Goal: Transaction & Acquisition: Purchase product/service

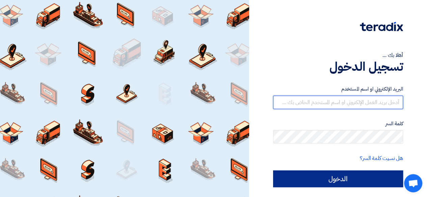
type input "[PERSON_NAME][EMAIL_ADDRESS][DOMAIN_NAME]"
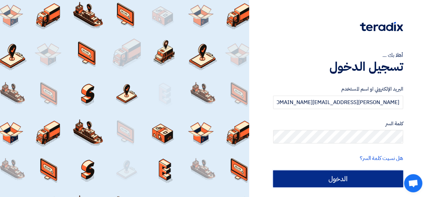
click at [350, 180] on input "الدخول" at bounding box center [338, 179] width 130 height 17
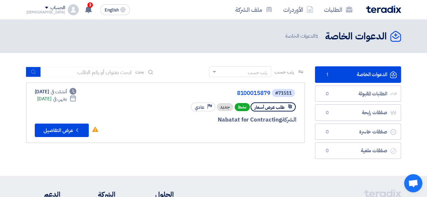
drag, startPoint x: 418, startPoint y: 0, endPoint x: 232, endPoint y: 35, distance: 189.5
click at [232, 35] on div "الدعوات الخاصة الدعوات الخاصة 1 الدعوات الخاصة" at bounding box center [213, 36] width 375 height 13
click at [237, 34] on div "الدعوات الخاصة الدعوات الخاصة 1 الدعوات الخاصة" at bounding box center [213, 36] width 375 height 13
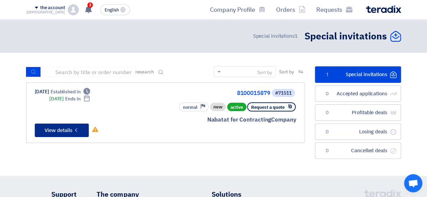
click at [69, 130] on font "View details" at bounding box center [59, 130] width 28 height 7
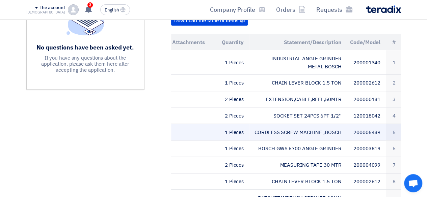
scroll to position [209, 0]
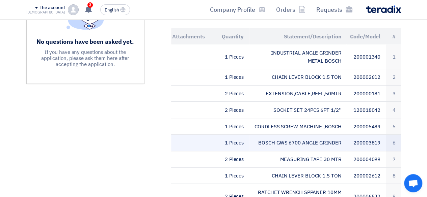
drag, startPoint x: 259, startPoint y: 134, endPoint x: 342, endPoint y: 134, distance: 82.7
click at [342, 135] on td "BOSCH GWS 6700 ANGLE GRINDER" at bounding box center [298, 143] width 98 height 17
copy font "BOSCH GWS 6700 ANGLE GRINDER"
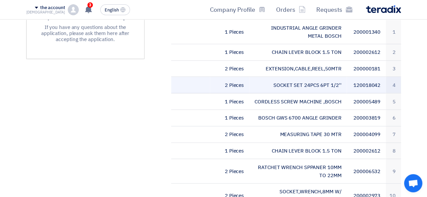
scroll to position [243, 0]
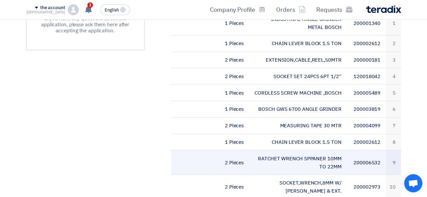
drag, startPoint x: 260, startPoint y: 148, endPoint x: 319, endPoint y: 158, distance: 59.6
click at [319, 158] on td "RATCHET WRENCH SPPANER 10MM TO 22MM" at bounding box center [298, 163] width 98 height 25
click at [316, 158] on td "RATCHET WRENCH SPPANER 10MM TO 22MM" at bounding box center [298, 163] width 98 height 25
drag, startPoint x: 259, startPoint y: 148, endPoint x: 273, endPoint y: 154, distance: 14.8
click at [318, 156] on td "RATCHET WRENCH SPPANER 10MM TO 22MM" at bounding box center [298, 163] width 98 height 25
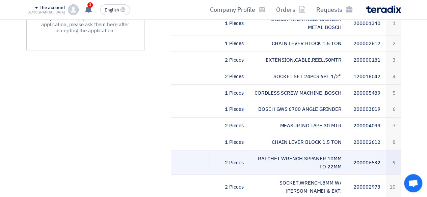
click at [267, 155] on font "RATCHET WRENCH SPPANER 10MM TO 22MM" at bounding box center [299, 163] width 83 height 16
copy tr "RATCHET WRENCH SPPANER 10MM TO 22MM"
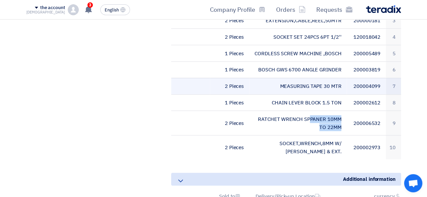
scroll to position [344, 0]
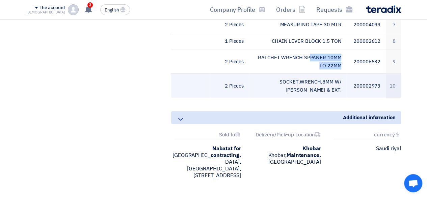
drag, startPoint x: 258, startPoint y: 71, endPoint x: 321, endPoint y: 80, distance: 63.4
click at [325, 82] on td "SOCKET,WRENCH,8MM W/ [PERSON_NAME] & EXT." at bounding box center [298, 86] width 98 height 24
drag, startPoint x: 260, startPoint y: 70, endPoint x: 340, endPoint y: 84, distance: 81.0
click at [340, 84] on td "SOCKET,WRENCH,8MM W/ [PERSON_NAME] & EXT." at bounding box center [298, 86] width 98 height 24
copy font "OCKET,WRENCH,8MM W/ [PERSON_NAME] & EXT"
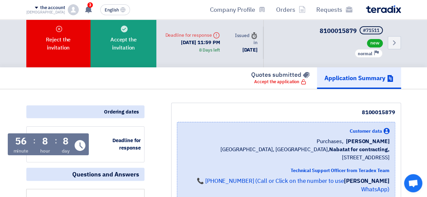
scroll to position [0, 0]
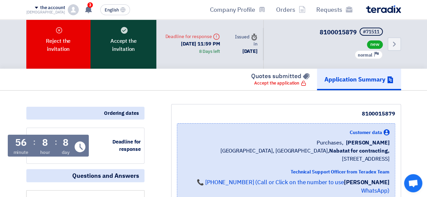
click at [110, 49] on font "Accept the invitation" at bounding box center [123, 45] width 26 height 16
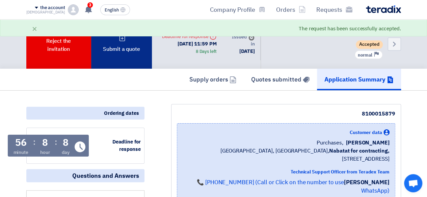
click at [131, 57] on div "Submit a quote" at bounding box center [121, 44] width 61 height 49
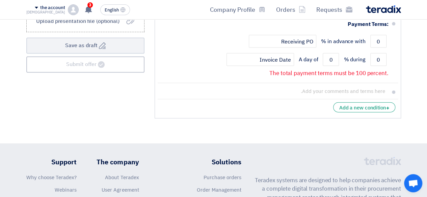
scroll to position [675, 0]
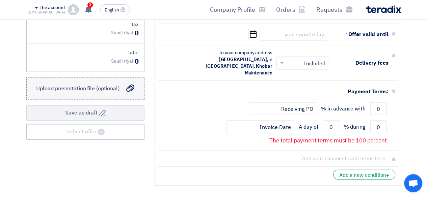
click at [124, 85] on div "إرفع ملف العرض (اختياري) Upload presentation file (optional)" at bounding box center [85, 89] width 98 height 8
click at [0, 0] on input "إرفع ملف العرض (اختياري) Upload presentation file (optional)" at bounding box center [0, 0] width 0 height 0
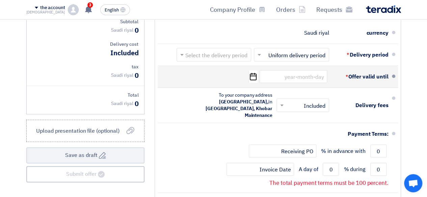
scroll to position [641, 0]
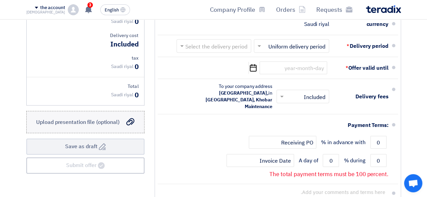
click at [130, 118] on icon "إرفع ملف العرض (اختياري)" at bounding box center [130, 122] width 8 height 8
click at [0, 0] on input "إرفع ملف العرض (اختياري) Upload presentation file (optional)" at bounding box center [0, 0] width 0 height 0
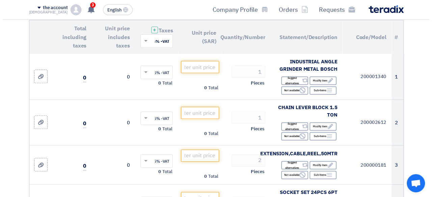
scroll to position [34, 0]
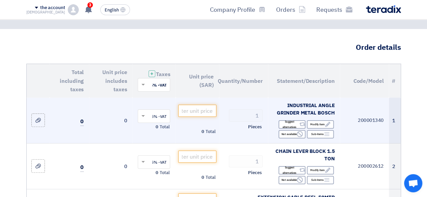
click at [291, 105] on font "INDUSTRIAL ANGLE GRINDER METAL BOSCH" at bounding box center [306, 109] width 58 height 15
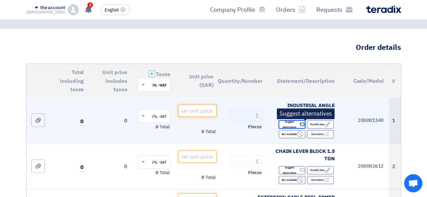
click at [298, 124] on font "Suggest alternatives" at bounding box center [289, 124] width 21 height 11
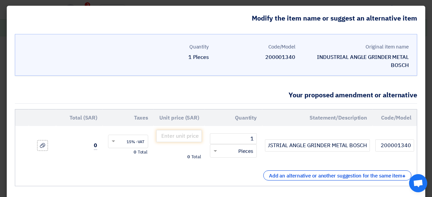
scroll to position [0, 0]
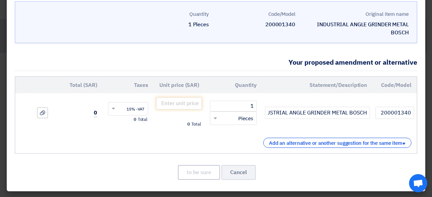
scroll to position [41, 0]
click at [233, 173] on font "Cancel" at bounding box center [238, 173] width 17 height 8
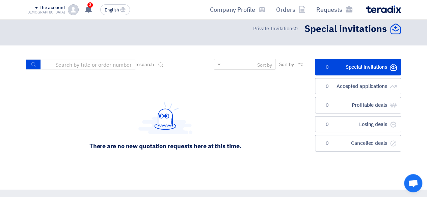
scroll to position [0, 0]
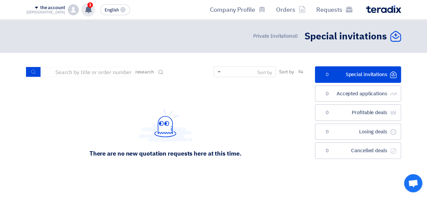
click at [85, 8] on use at bounding box center [88, 9] width 7 height 7
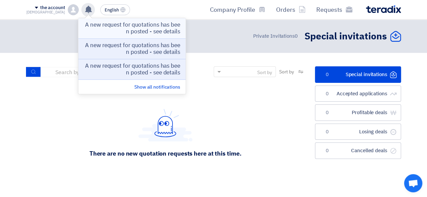
click at [167, 30] on font "A new request for quotations has been posted - see details" at bounding box center [132, 28] width 95 height 15
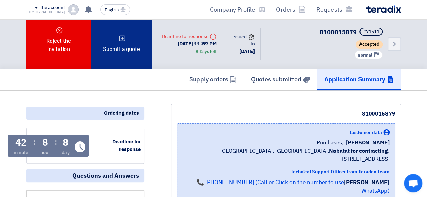
click at [124, 41] on div "Submit a quote" at bounding box center [121, 44] width 61 height 49
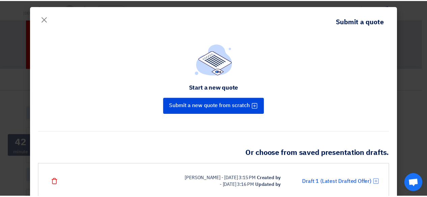
scroll to position [26, 0]
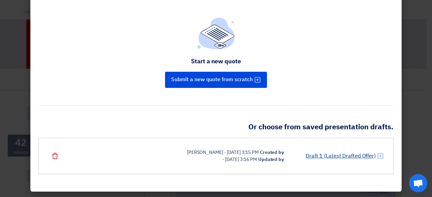
click at [333, 154] on font "Draft 1 (Latest Drafted Offer)" at bounding box center [341, 156] width 70 height 8
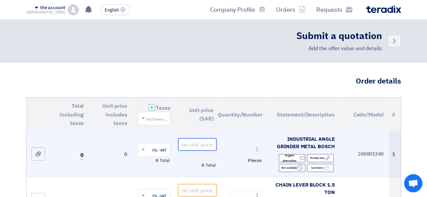
click at [209, 141] on input "number" at bounding box center [197, 145] width 38 height 12
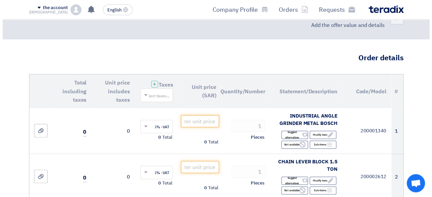
scroll to position [34, 0]
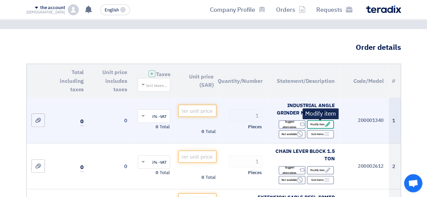
click at [321, 128] on div "Edit Modify item" at bounding box center [320, 125] width 27 height 8
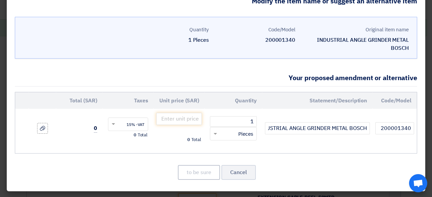
scroll to position [26, 0]
click at [219, 134] on span at bounding box center [214, 134] width 8 height 8
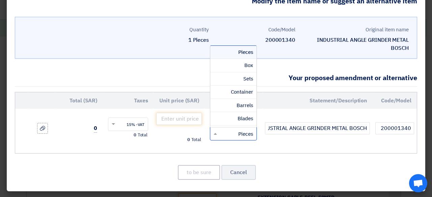
click at [243, 49] on font "Pieces" at bounding box center [245, 52] width 15 height 7
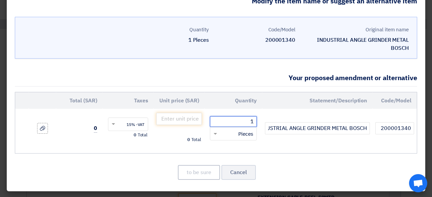
click at [243, 122] on input "1" at bounding box center [233, 121] width 47 height 11
type input "2"
click at [173, 134] on td "Total 0" at bounding box center [179, 128] width 51 height 39
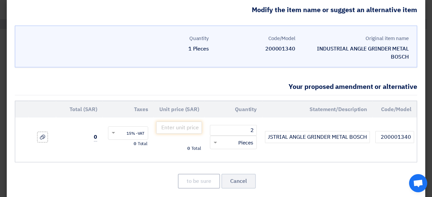
scroll to position [0, 0]
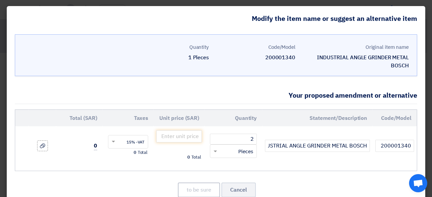
scroll to position [26, 0]
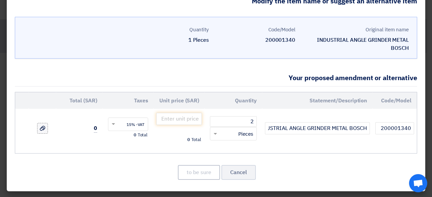
click at [45, 129] on use at bounding box center [42, 128] width 5 height 5
click at [0, 0] on input "file" at bounding box center [0, 0] width 0 height 0
click at [243, 172] on font "Cancel" at bounding box center [238, 173] width 17 height 8
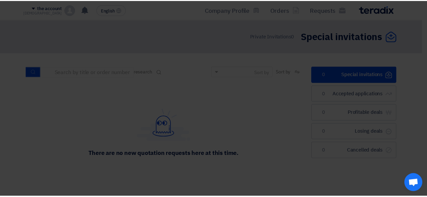
scroll to position [0, 0]
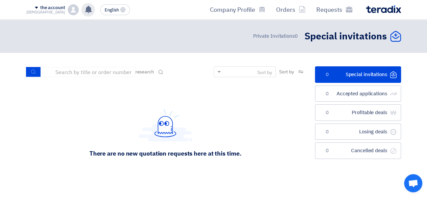
click at [85, 10] on use at bounding box center [88, 9] width 7 height 7
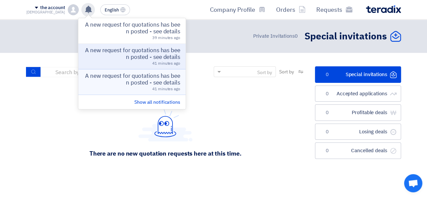
click at [159, 82] on font "A new request for quotations has been posted - see details" at bounding box center [132, 79] width 95 height 15
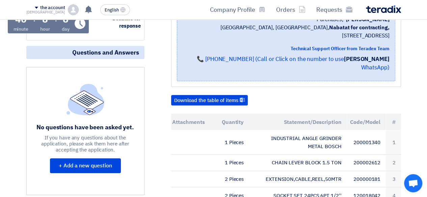
scroll to position [135, 0]
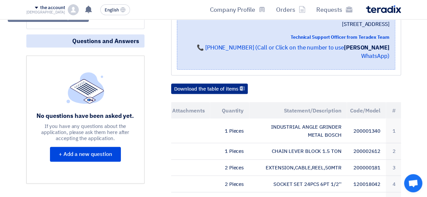
click at [187, 85] on font "Download the table of items" at bounding box center [206, 88] width 64 height 7
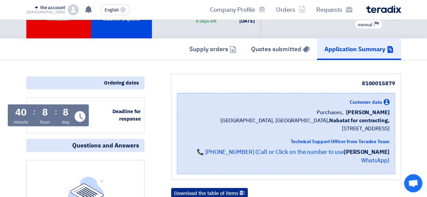
scroll to position [0, 0]
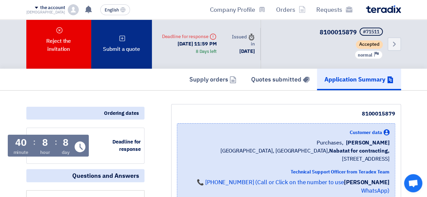
click at [116, 54] on div "Submit a quote" at bounding box center [121, 44] width 61 height 49
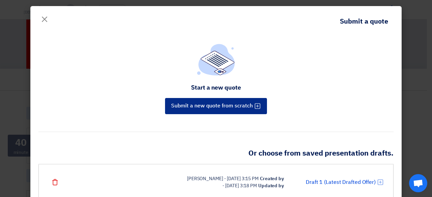
click at [230, 109] on font "Submit a new quote from scratch" at bounding box center [212, 106] width 82 height 8
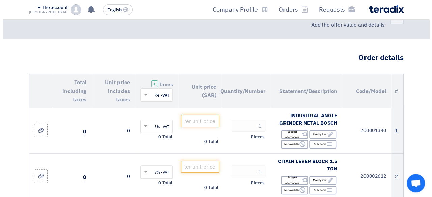
scroll to position [34, 0]
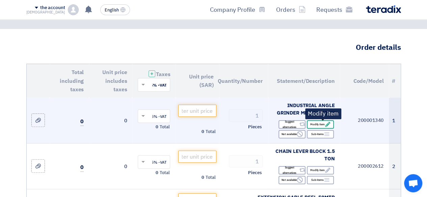
click at [316, 126] on font "Modify item" at bounding box center [317, 125] width 15 height 4
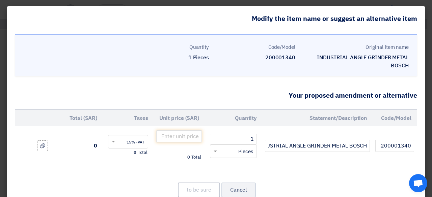
scroll to position [26, 0]
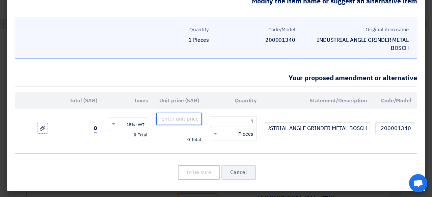
click at [190, 118] on input "number" at bounding box center [179, 119] width 46 height 12
type input "234"
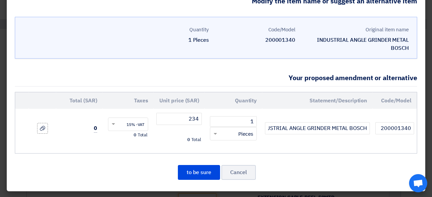
click at [167, 140] on div "Total 0" at bounding box center [179, 140] width 46 height 8
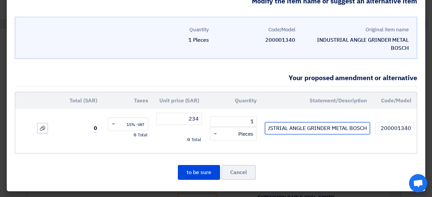
click at [323, 127] on input "INDUSTRIAL ANGLE GRINDER METAL BOSCH" at bounding box center [317, 129] width 105 height 12
click at [369, 129] on input "INDUSTRIAL ANGLE GRINDER METAL BOSCH" at bounding box center [317, 129] width 105 height 12
click at [358, 129] on input "INDUSTRIAL ANGLE GRINDER METAL BOSCH" at bounding box center [317, 129] width 105 height 12
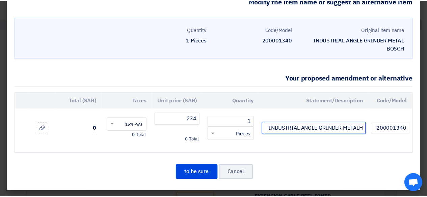
scroll to position [0, 0]
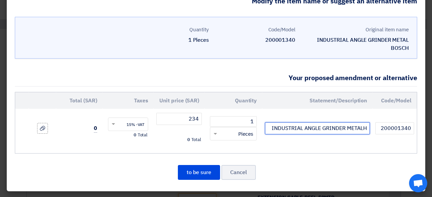
click at [369, 127] on input "INDUSTRIAL ANGLE GRINDER METALH" at bounding box center [317, 129] width 105 height 12
type input "yato INDUSTRIAL ANGLE GRINDER METALH"
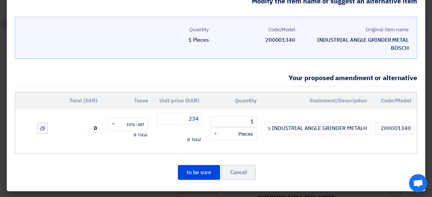
click at [339, 152] on div "Code/Model Statement/Description Quantity Unit price (SAR) Taxes Total (SAR) 1 ×" at bounding box center [216, 123] width 402 height 62
click at [188, 167] on button "to be sure" at bounding box center [199, 172] width 42 height 15
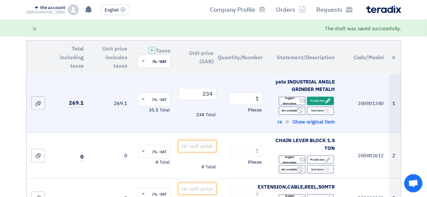
scroll to position [68, 0]
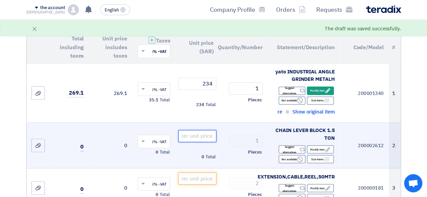
click at [193, 138] on input "number" at bounding box center [197, 136] width 38 height 12
type input "396"
click at [140, 154] on div "Total 0" at bounding box center [154, 153] width 32 height 8
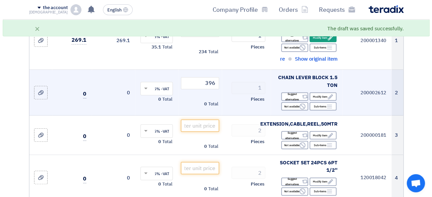
scroll to position [101, 0]
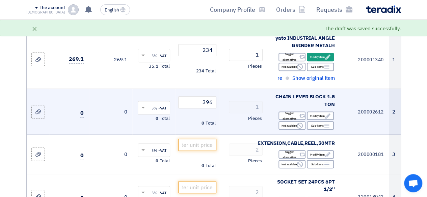
click at [183, 128] on td "396 Total 0" at bounding box center [197, 112] width 43 height 46
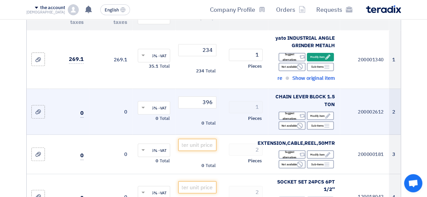
click at [235, 123] on div "Pieces" at bounding box center [243, 119] width 38 height 8
click at [141, 111] on span at bounding box center [142, 108] width 8 height 6
click at [154, 123] on span "15% -VAT" at bounding box center [158, 120] width 18 height 6
click at [119, 123] on td "0" at bounding box center [110, 112] width 43 height 46
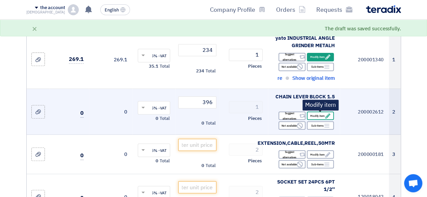
click at [312, 117] on font "Modify item" at bounding box center [317, 116] width 15 height 4
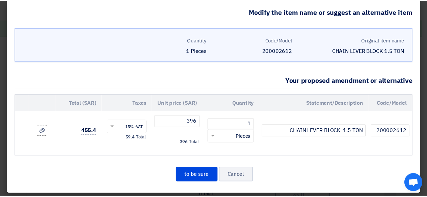
scroll to position [18, 0]
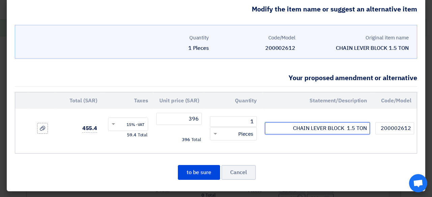
click at [291, 127] on input "CHAIN LEVER BLOCK 1.5 TON" at bounding box center [317, 129] width 105 height 12
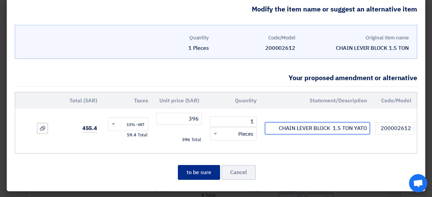
type input "CHAIN LEVER BLOCK 1.5 TON YATO"
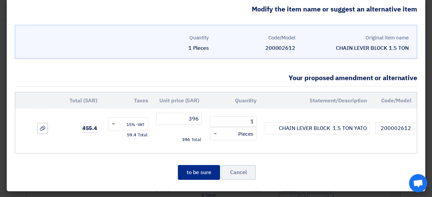
click at [206, 168] on button "to be sure" at bounding box center [199, 172] width 42 height 15
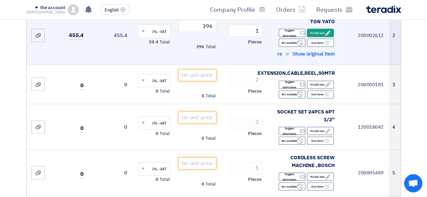
scroll to position [203, 0]
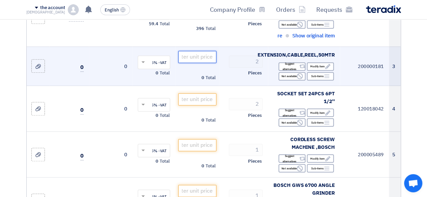
click at [207, 57] on input "number" at bounding box center [197, 57] width 38 height 12
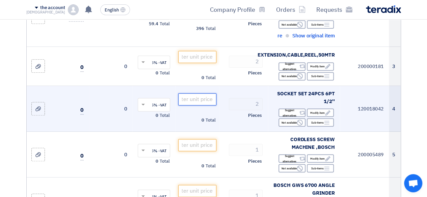
click at [189, 100] on input "number" at bounding box center [197, 100] width 38 height 12
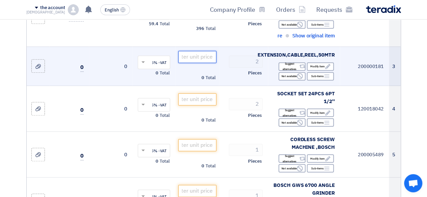
click at [201, 60] on input "number" at bounding box center [197, 57] width 38 height 12
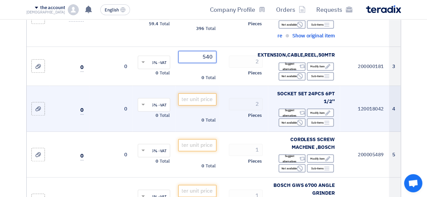
type input "540"
click at [100, 90] on td "0" at bounding box center [110, 109] width 43 height 46
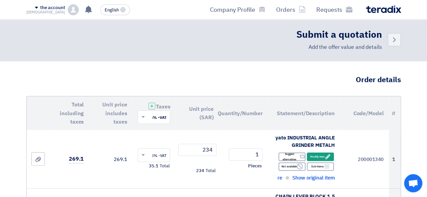
scroll to position [0, 0]
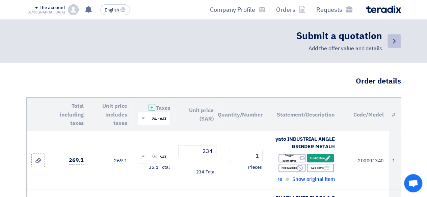
click at [396, 45] on icon "Back" at bounding box center [394, 41] width 8 height 8
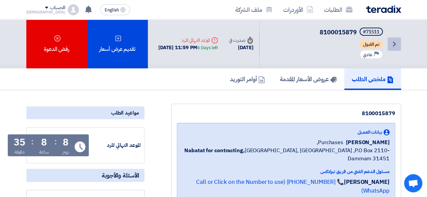
click at [391, 43] on icon "Back" at bounding box center [394, 44] width 8 height 8
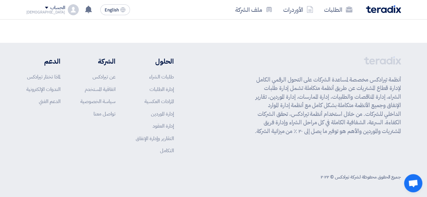
scroll to position [53, 0]
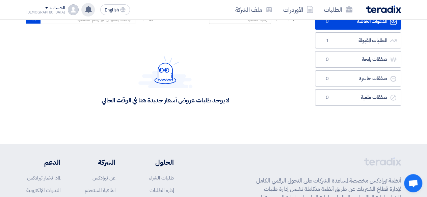
click at [81, 9] on div "تم نشر طلب عروض أسعار جديد - شاهد التفاصيل 45 minutes ago تم نشر طلب عروض أسعار…" at bounding box center [88, 10] width 14 height 14
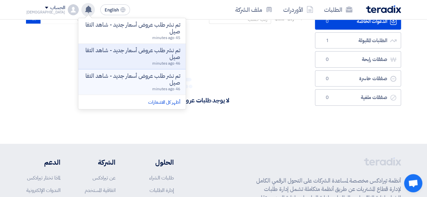
click at [125, 76] on p "تم نشر طلب عروض أسعار جديد - شاهد التفاصيل" at bounding box center [132, 80] width 97 height 14
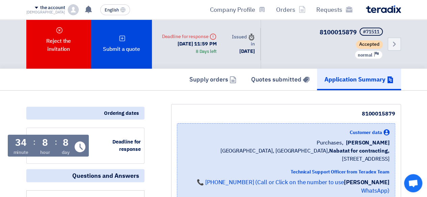
click at [232, 79] on icon at bounding box center [233, 80] width 7 height 7
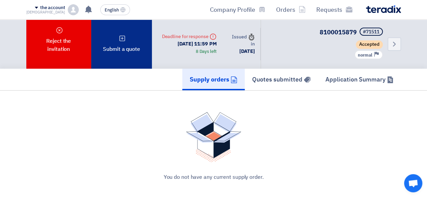
click at [109, 51] on font "Submit a quote" at bounding box center [121, 49] width 37 height 8
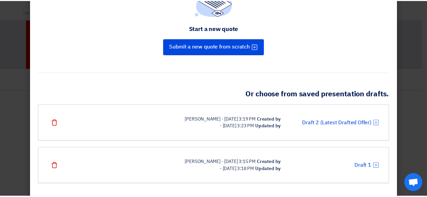
scroll to position [68, 0]
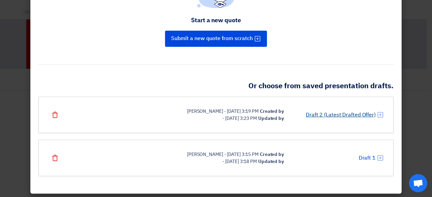
click at [331, 114] on font "Draft 2 (Latest Drafted Offer)" at bounding box center [341, 115] width 70 height 8
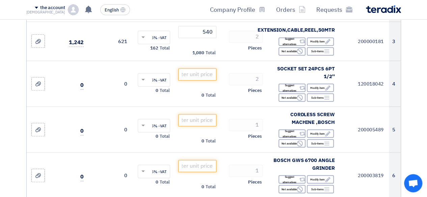
scroll to position [169, 0]
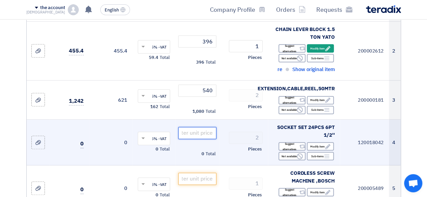
click at [198, 133] on input "number" at bounding box center [197, 133] width 38 height 12
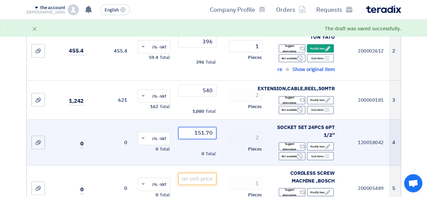
type input "151.70"
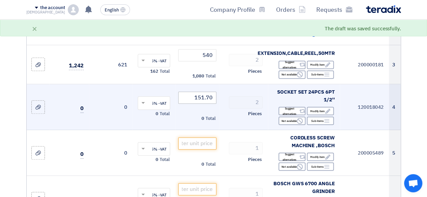
scroll to position [236, 0]
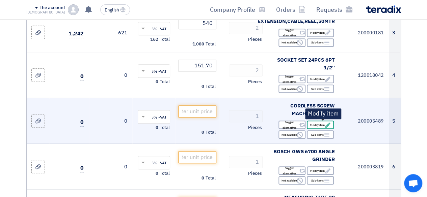
click at [317, 123] on font "Modify item" at bounding box center [317, 125] width 15 height 5
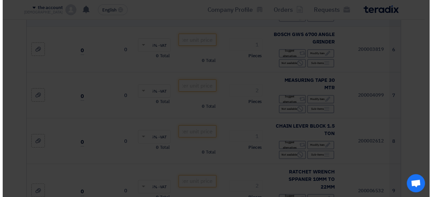
scroll to position [178, 0]
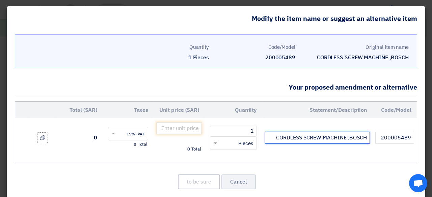
click at [275, 144] on input "CORDLESS SCREW MACHINE ,BOSCH" at bounding box center [317, 138] width 105 height 12
type input "CORDLESS SCREW MACHINE ,YATO"
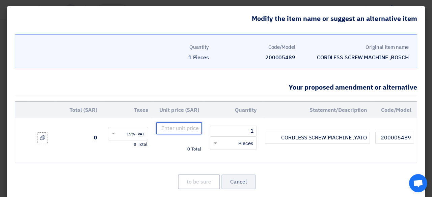
click at [198, 135] on input "number" at bounding box center [179, 129] width 46 height 12
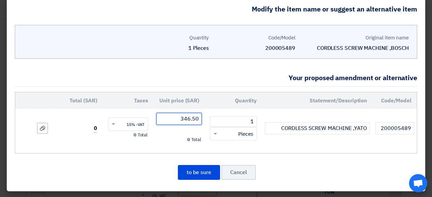
scroll to position [18, 0]
type input "346.50"
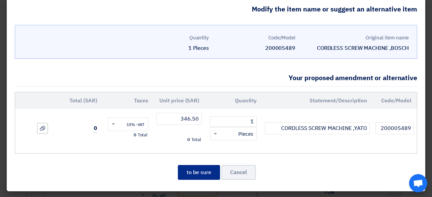
click at [202, 173] on font "to be sure" at bounding box center [199, 173] width 25 height 8
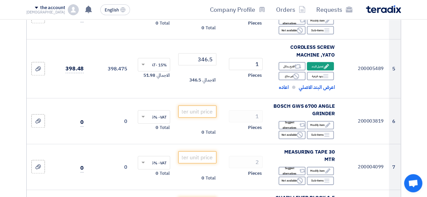
scroll to position [9, 0]
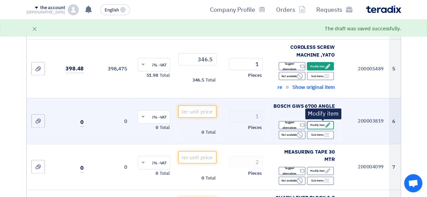
click at [313, 127] on font "Modify item" at bounding box center [317, 125] width 15 height 4
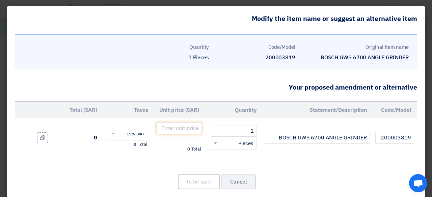
scroll to position [18, 0]
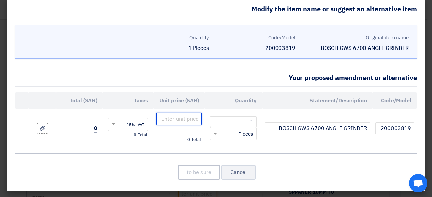
click at [198, 123] on input "number" at bounding box center [179, 119] width 46 height 12
type input "105.30"
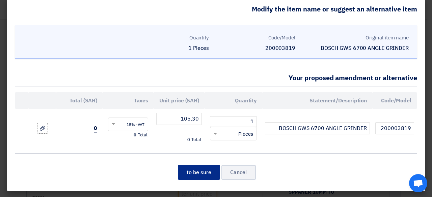
click at [211, 169] on font "to be sure" at bounding box center [199, 173] width 25 height 8
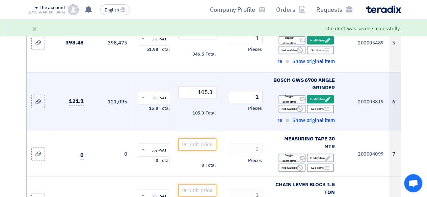
scroll to position [329, 0]
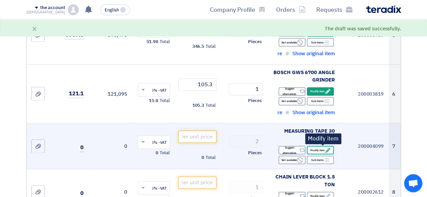
click at [322, 151] on font "Modify item" at bounding box center [317, 151] width 15 height 4
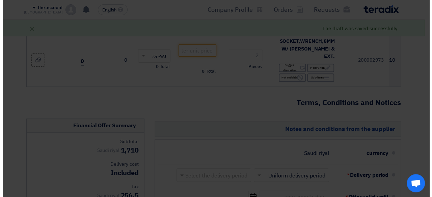
scroll to position [211, 0]
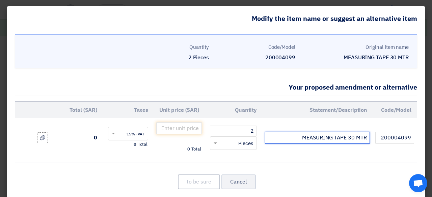
click at [301, 144] on input "MEASURING TAPE 30 MTR" at bounding box center [317, 138] width 105 height 12
type input "MEASURING TAPE 50METER"
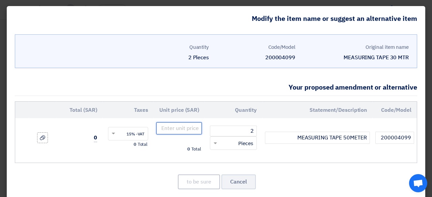
click at [187, 135] on input "number" at bounding box center [179, 129] width 46 height 12
type input "54.14"
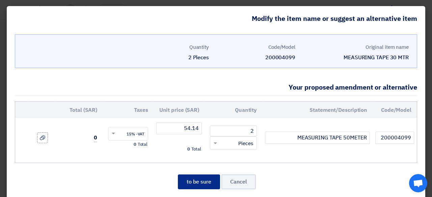
click at [197, 184] on button "to be sure" at bounding box center [199, 182] width 42 height 15
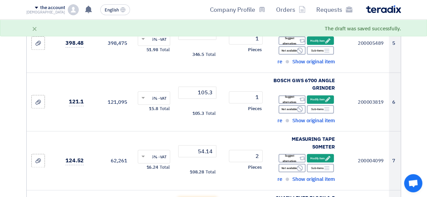
scroll to position [329, 0]
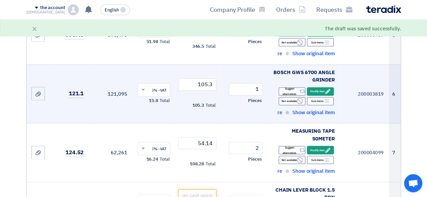
drag, startPoint x: 219, startPoint y: 143, endPoint x: 86, endPoint y: 70, distance: 151.4
click at [86, 70] on td "121.1" at bounding box center [69, 93] width 39 height 59
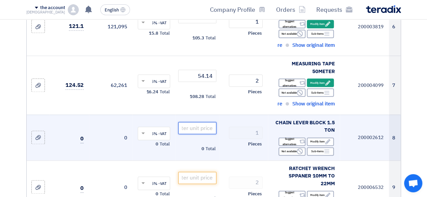
click at [202, 128] on input "number" at bounding box center [197, 128] width 38 height 12
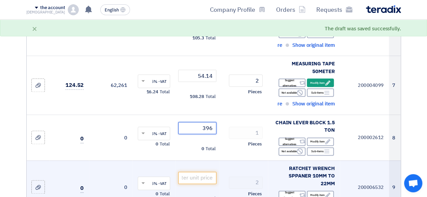
type input "396"
click at [229, 163] on td "2 Pieces" at bounding box center [243, 188] width 49 height 54
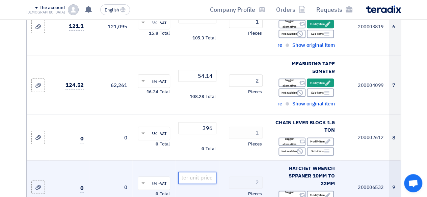
click at [194, 174] on input "number" at bounding box center [197, 178] width 38 height 12
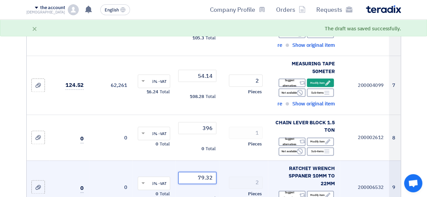
scroll to position [464, 0]
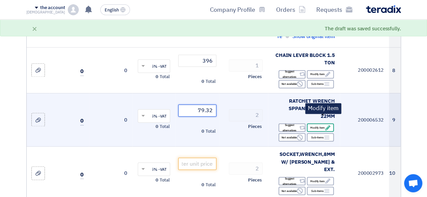
type input "79.32"
click at [321, 126] on font "Modify item" at bounding box center [317, 128] width 15 height 4
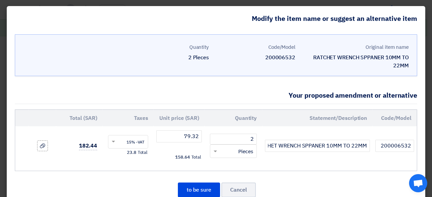
scroll to position [26, 0]
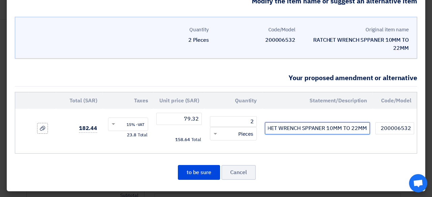
click at [359, 130] on input "RATCHET WRENCH SPPANER 10MM TO 22MM" at bounding box center [317, 129] width 105 height 12
type input "RATCHET WRENCH SPPANER 10MM TO 19MM"
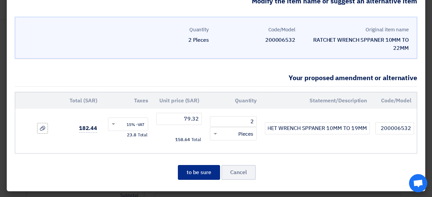
click at [200, 170] on font "to be sure" at bounding box center [199, 173] width 25 height 8
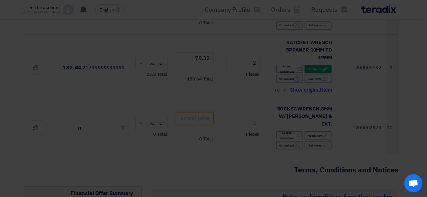
scroll to position [17, 0]
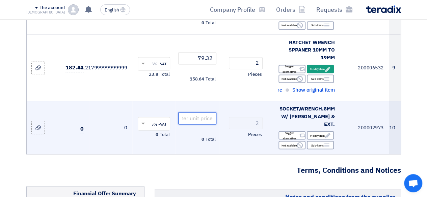
click at [200, 112] on input "number" at bounding box center [197, 118] width 38 height 12
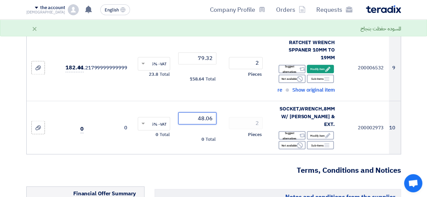
type input "48.06"
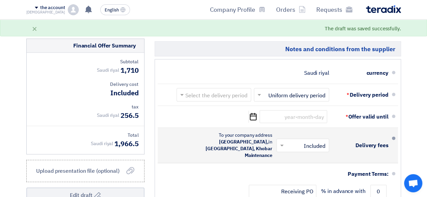
scroll to position [658, 0]
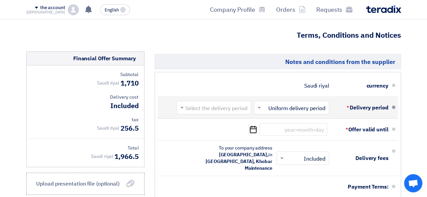
click at [230, 104] on input "text" at bounding box center [212, 109] width 71 height 10
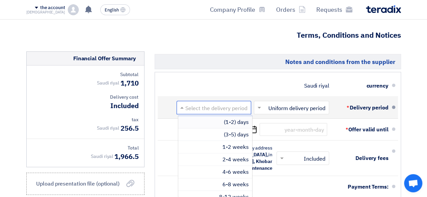
click at [226, 118] on font "(1-2) days" at bounding box center [236, 122] width 25 height 8
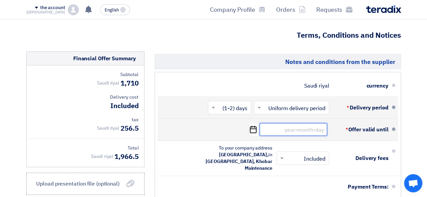
click at [287, 124] on input at bounding box center [294, 130] width 68 height 13
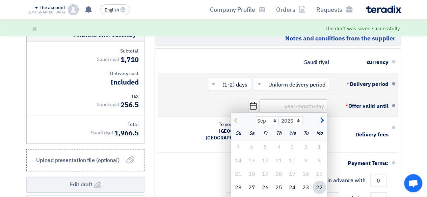
scroll to position [691, 0]
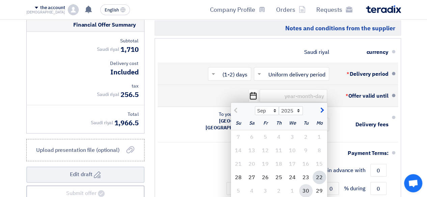
click at [302, 185] on div "30" at bounding box center [306, 192] width 14 height 14
type input "[DATE]"
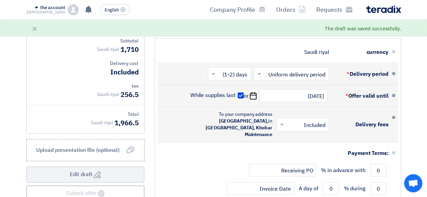
click at [284, 122] on span at bounding box center [281, 125] width 8 height 7
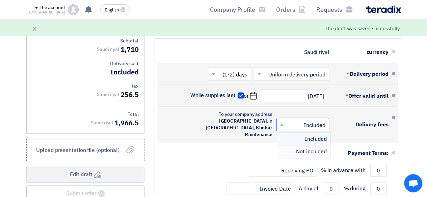
click at [299, 148] on font "Not included" at bounding box center [311, 152] width 31 height 8
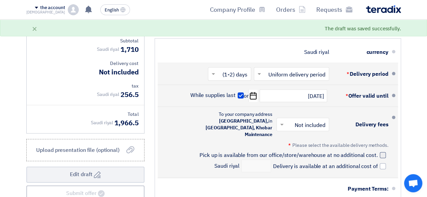
click at [381, 153] on div at bounding box center [383, 156] width 6 height 6
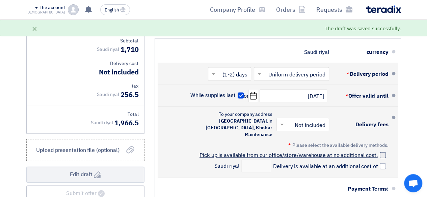
click at [378, 152] on input "Pick up is available from our office/store/warehouse at no additional cost." at bounding box center [288, 158] width 180 height 13
checkbox input "true"
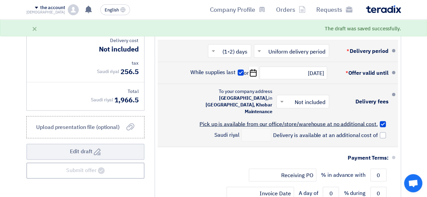
scroll to position [725, 0]
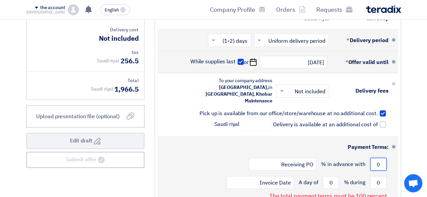
click at [374, 158] on input "0" at bounding box center [378, 164] width 16 height 13
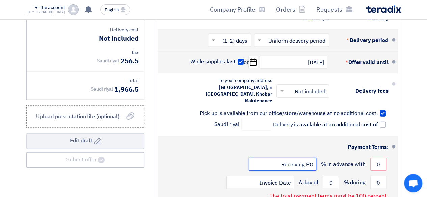
click at [299, 158] on input "Receiving PO" at bounding box center [283, 164] width 68 height 13
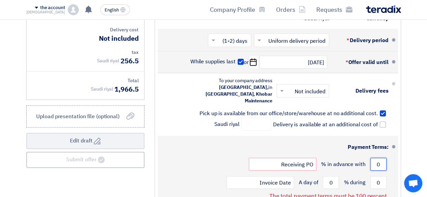
click at [376, 158] on input "0" at bounding box center [378, 164] width 16 height 13
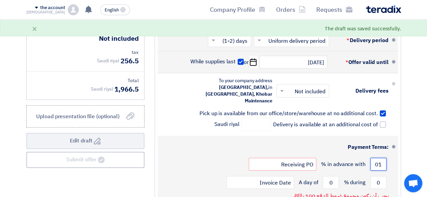
type input "0"
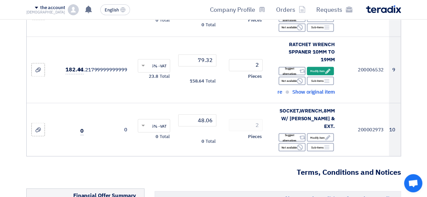
scroll to position [523, 0]
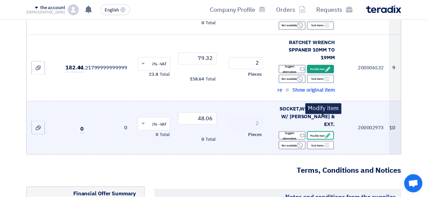
type input "100"
click at [325, 133] on icon "Edit" at bounding box center [328, 136] width 6 height 6
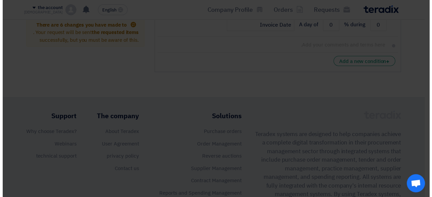
scroll to position [229, 0]
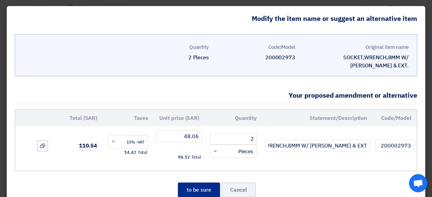
click at [210, 185] on button "to be sure" at bounding box center [199, 190] width 42 height 15
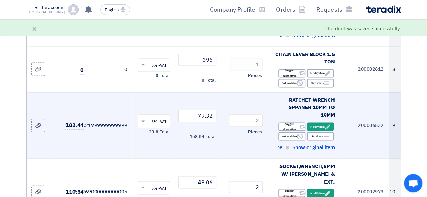
scroll to position [455, 0]
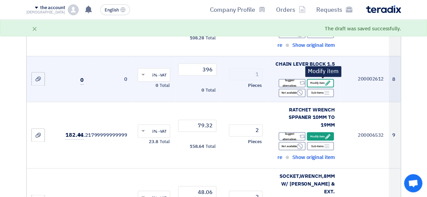
click at [327, 81] on use at bounding box center [327, 83] width 5 height 5
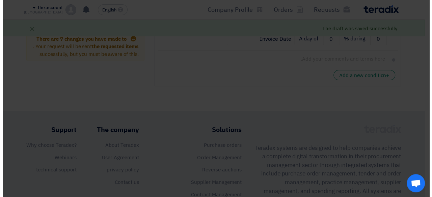
scroll to position [220, 0]
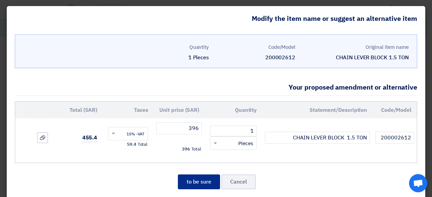
click at [192, 186] on font "to be sure" at bounding box center [199, 182] width 25 height 8
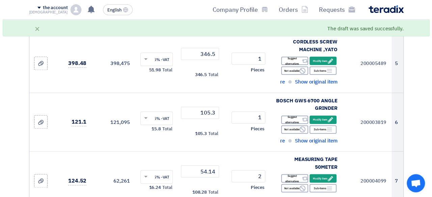
scroll to position [142, 0]
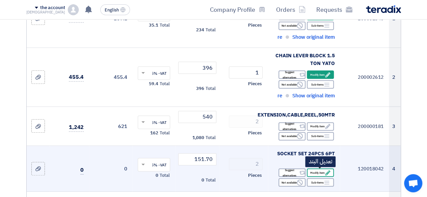
click at [313, 171] on font "Modify item" at bounding box center [317, 173] width 15 height 4
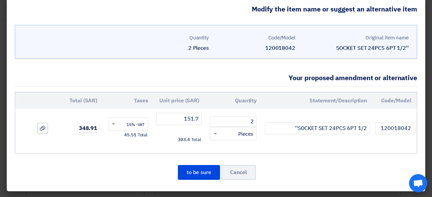
scroll to position [18, 0]
click at [206, 178] on button "to be sure" at bounding box center [199, 172] width 42 height 15
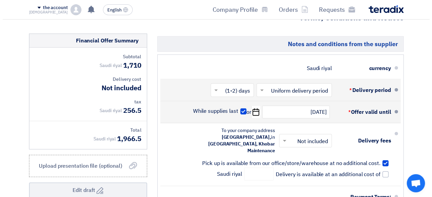
scroll to position [776, 0]
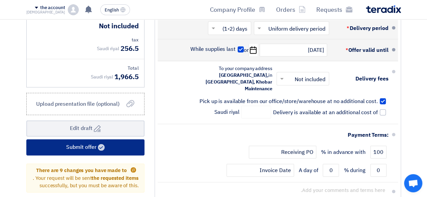
click at [137, 140] on button "Submit offer" at bounding box center [85, 148] width 118 height 16
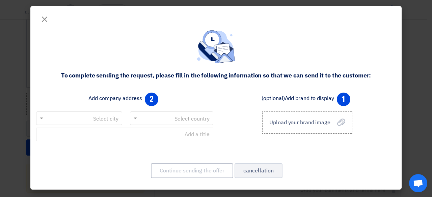
click at [114, 119] on input "text" at bounding box center [83, 118] width 73 height 11
click at [144, 122] on input "text" at bounding box center [175, 118] width 70 height 11
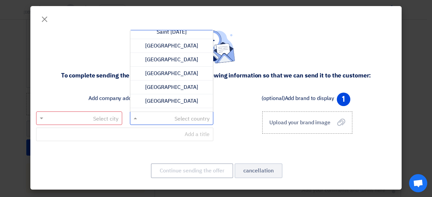
scroll to position [1654, 0]
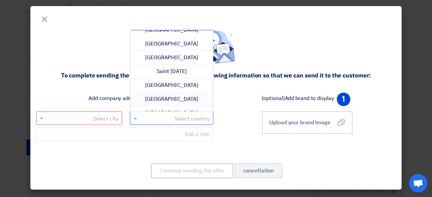
click at [179, 95] on font "[GEOGRAPHIC_DATA]" at bounding box center [171, 99] width 53 height 8
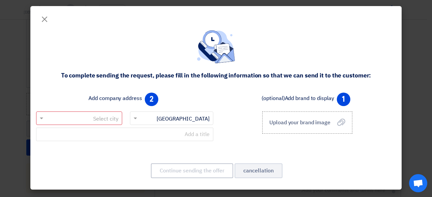
click at [112, 115] on input "text" at bounding box center [83, 118] width 73 height 11
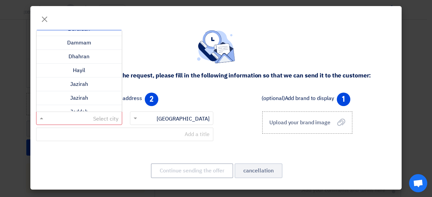
scroll to position [116, 0]
click at [101, 44] on div "Dammam" at bounding box center [78, 45] width 85 height 14
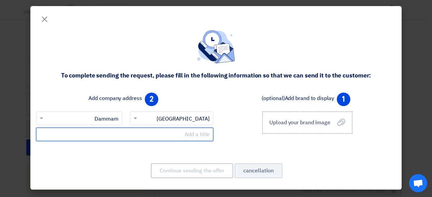
click at [160, 138] on input "text" at bounding box center [124, 135] width 177 height 14
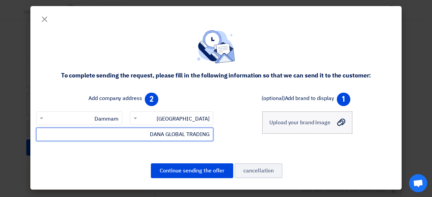
type input "DANA GLOBAL TRADING"
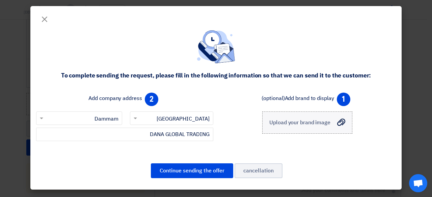
click at [310, 130] on label "ارفع صورة العلامة التجارية Upload your brand image" at bounding box center [307, 123] width 90 height 22
click at [0, 0] on input "ارفع صورة العلامة التجارية Upload your brand image" at bounding box center [0, 0] width 0 height 0
click at [297, 125] on font "Upload your brand image" at bounding box center [299, 123] width 61 height 8
click at [0, 0] on input "ارفع صورة العلامة التجارية Upload your brand image" at bounding box center [0, 0] width 0 height 0
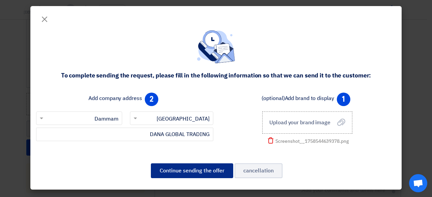
click at [208, 175] on font "Continue sending the offer" at bounding box center [192, 171] width 65 height 8
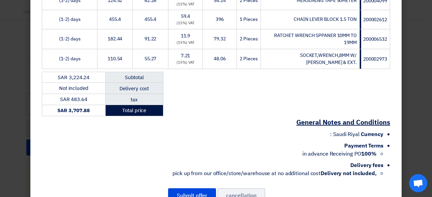
scroll to position [287, 0]
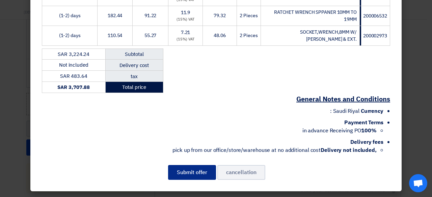
click at [207, 173] on font "Submit offer" at bounding box center [192, 173] width 30 height 8
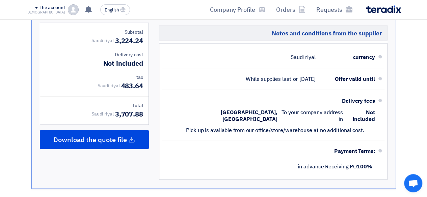
scroll to position [661, 0]
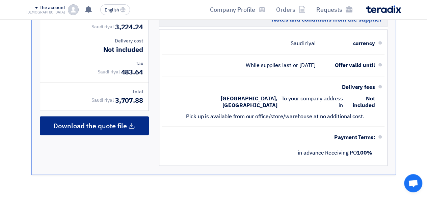
click at [130, 123] on div "Download the quote file" at bounding box center [94, 126] width 109 height 19
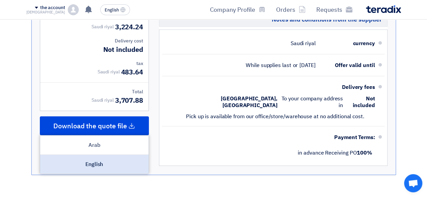
click at [124, 159] on div "English" at bounding box center [94, 164] width 108 height 19
